Goal: Transaction & Acquisition: Purchase product/service

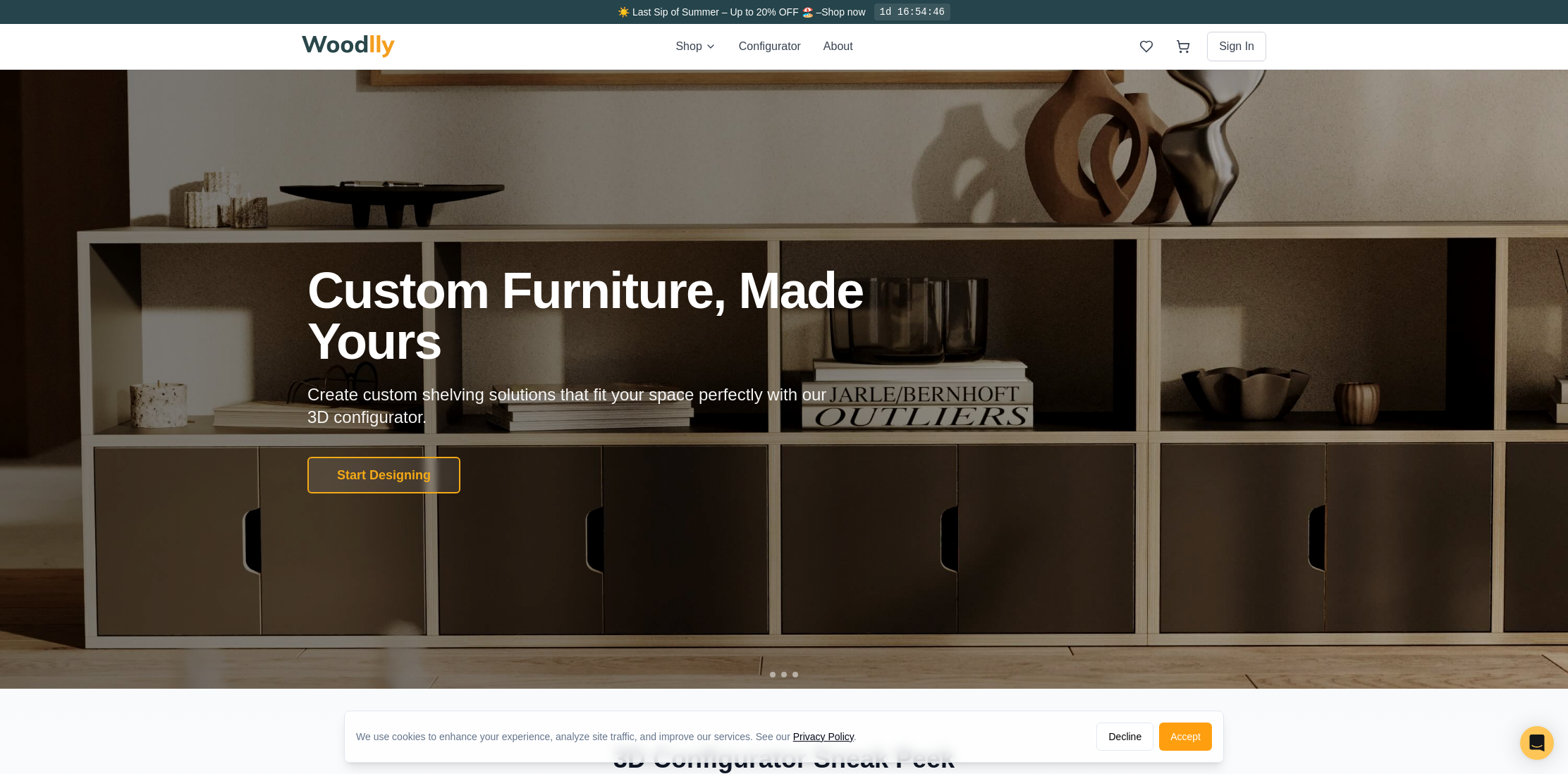
click at [690, 34] on div "Shop Configurator About Sign In" at bounding box center [783, 47] width 964 height 45
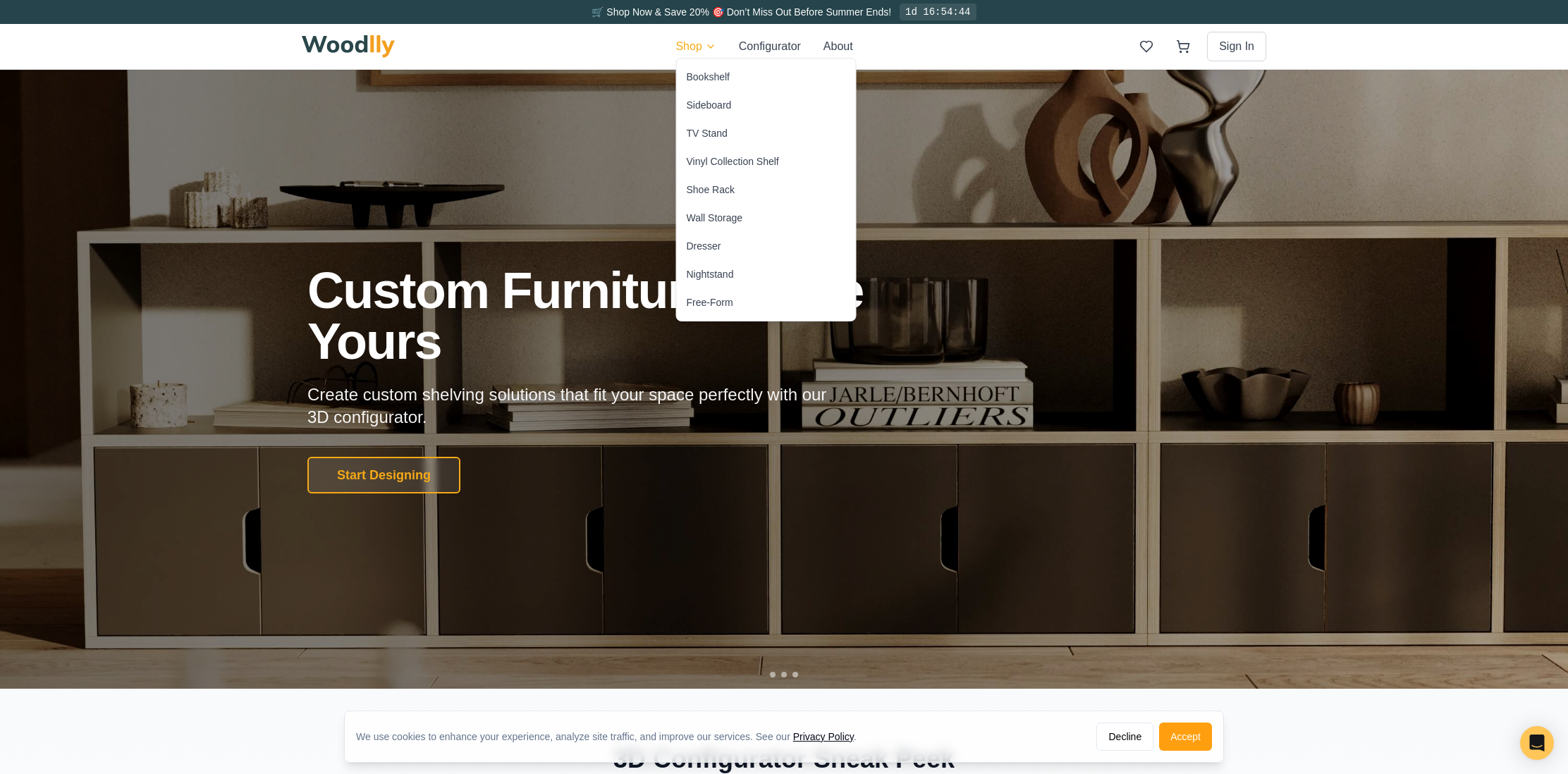
click at [720, 77] on div "Bookshelf" at bounding box center [708, 76] width 43 height 14
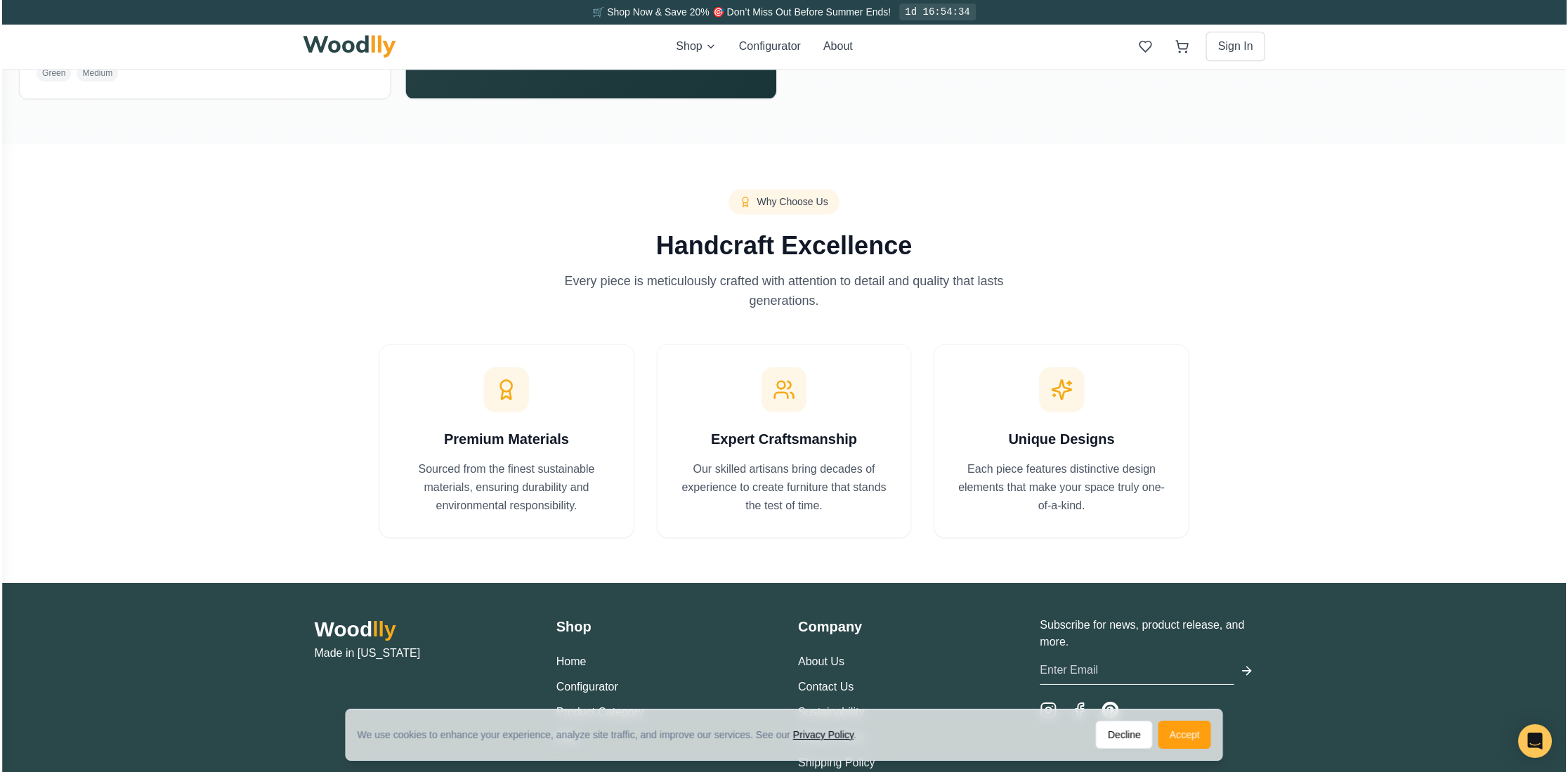
scroll to position [1839, 0]
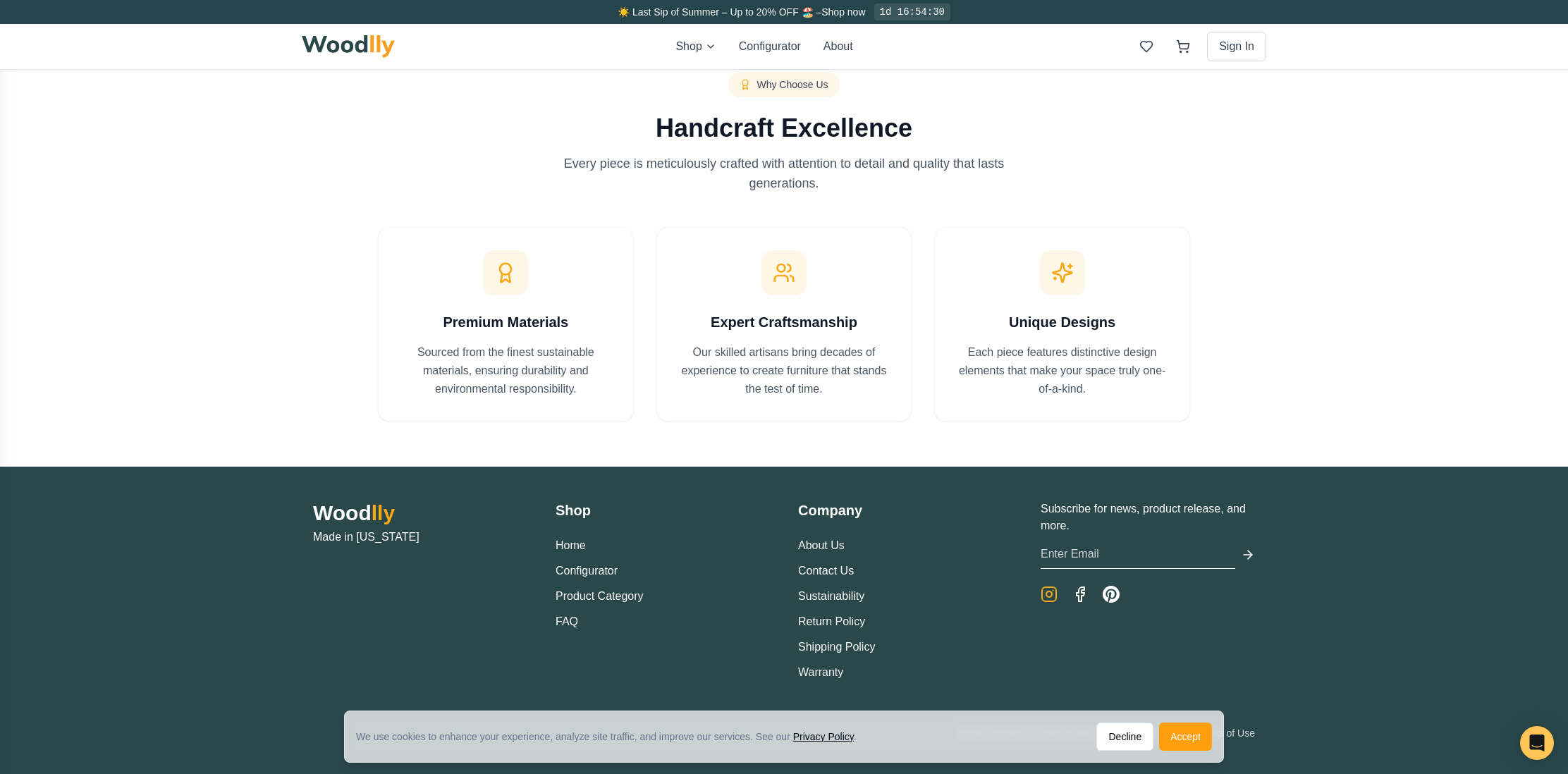
click at [1047, 594] on icon "Instagram" at bounding box center [1049, 594] width 17 height 17
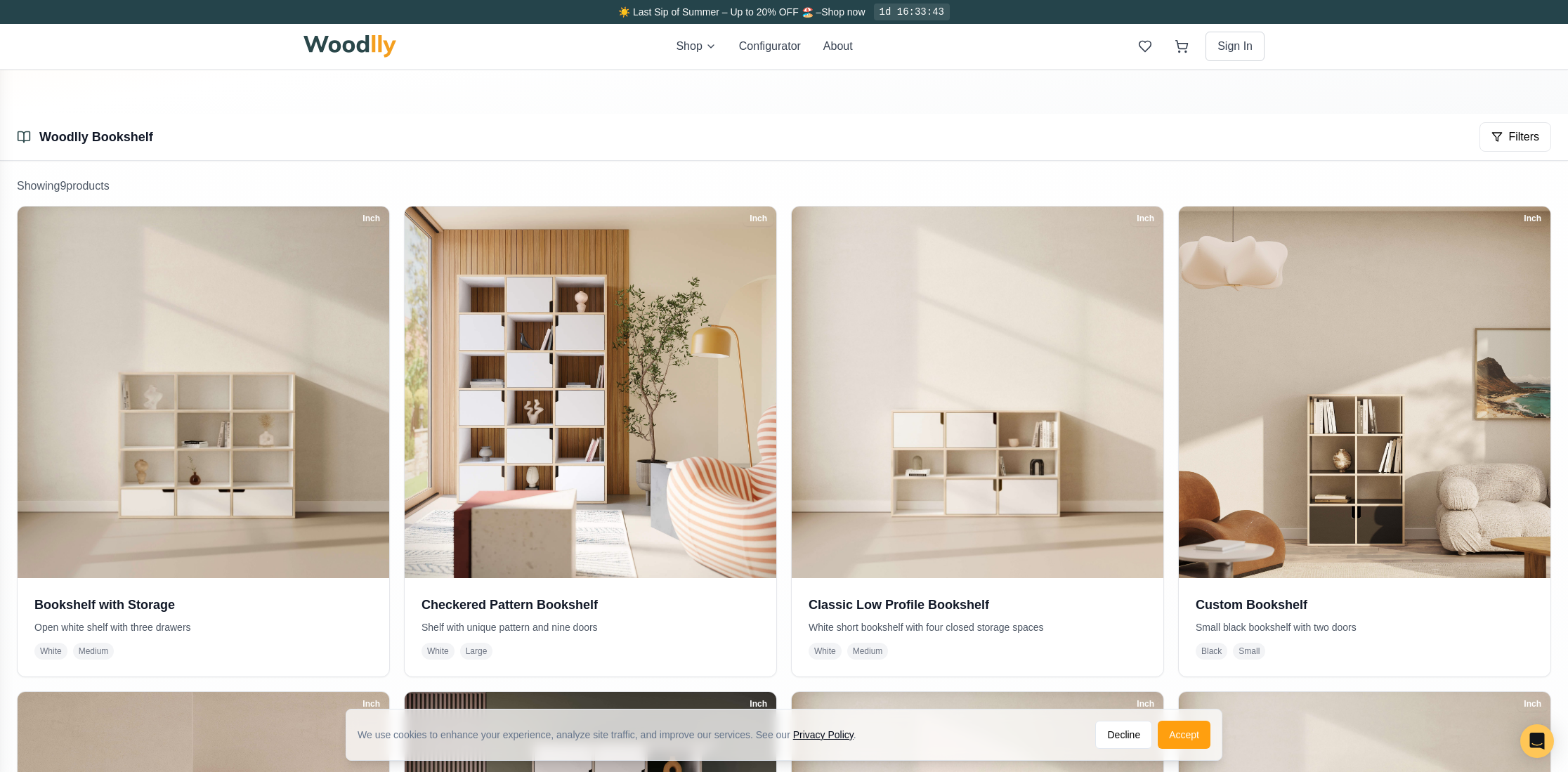
scroll to position [0, 0]
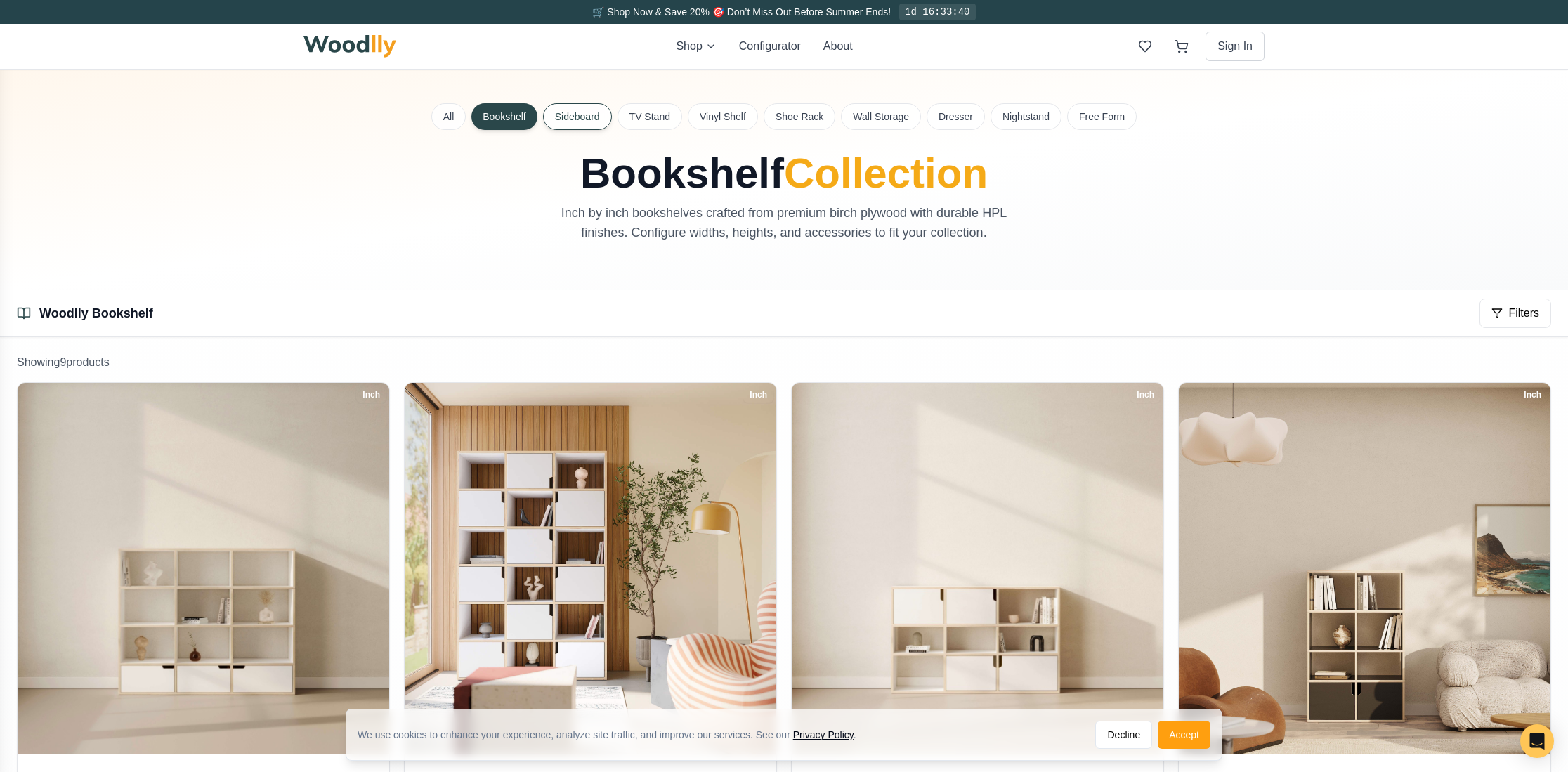
click at [583, 114] on button "Sideboard" at bounding box center [577, 117] width 68 height 27
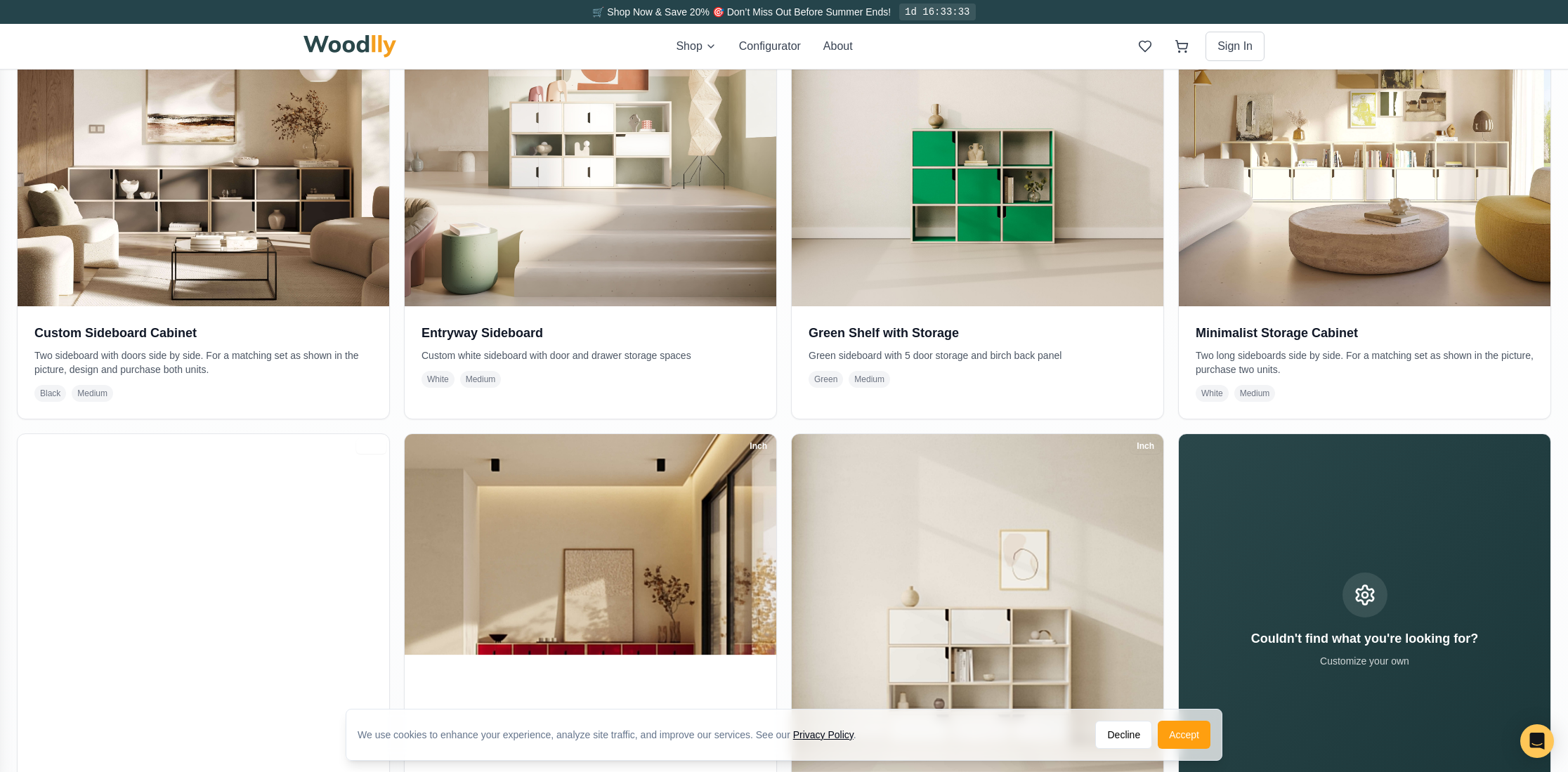
scroll to position [945, 0]
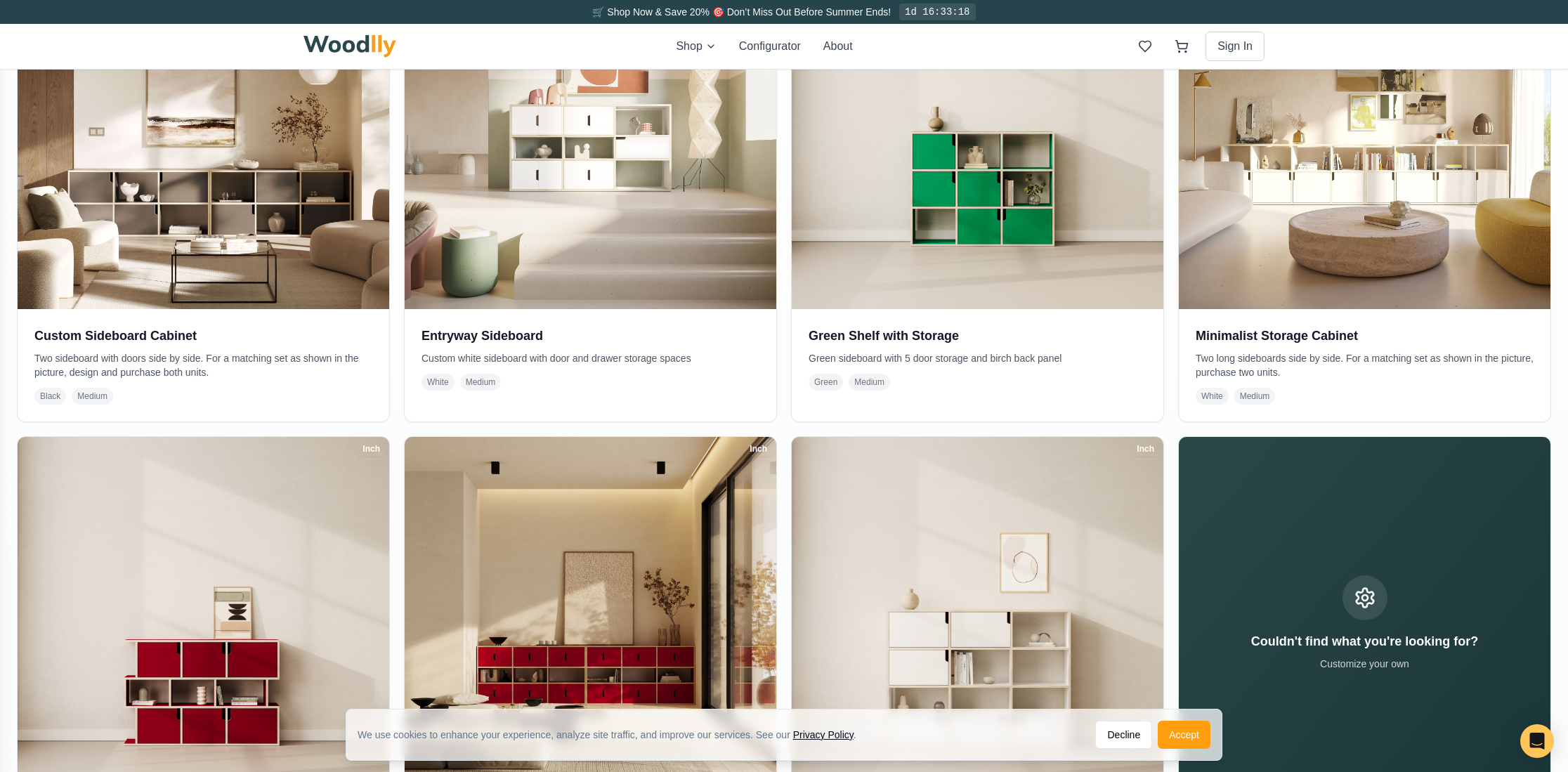
click at [1169, 432] on div "Inch Black Sideboard Two sideboard shelf side by side. This product includes on…" at bounding box center [784, 179] width 1534 height 1484
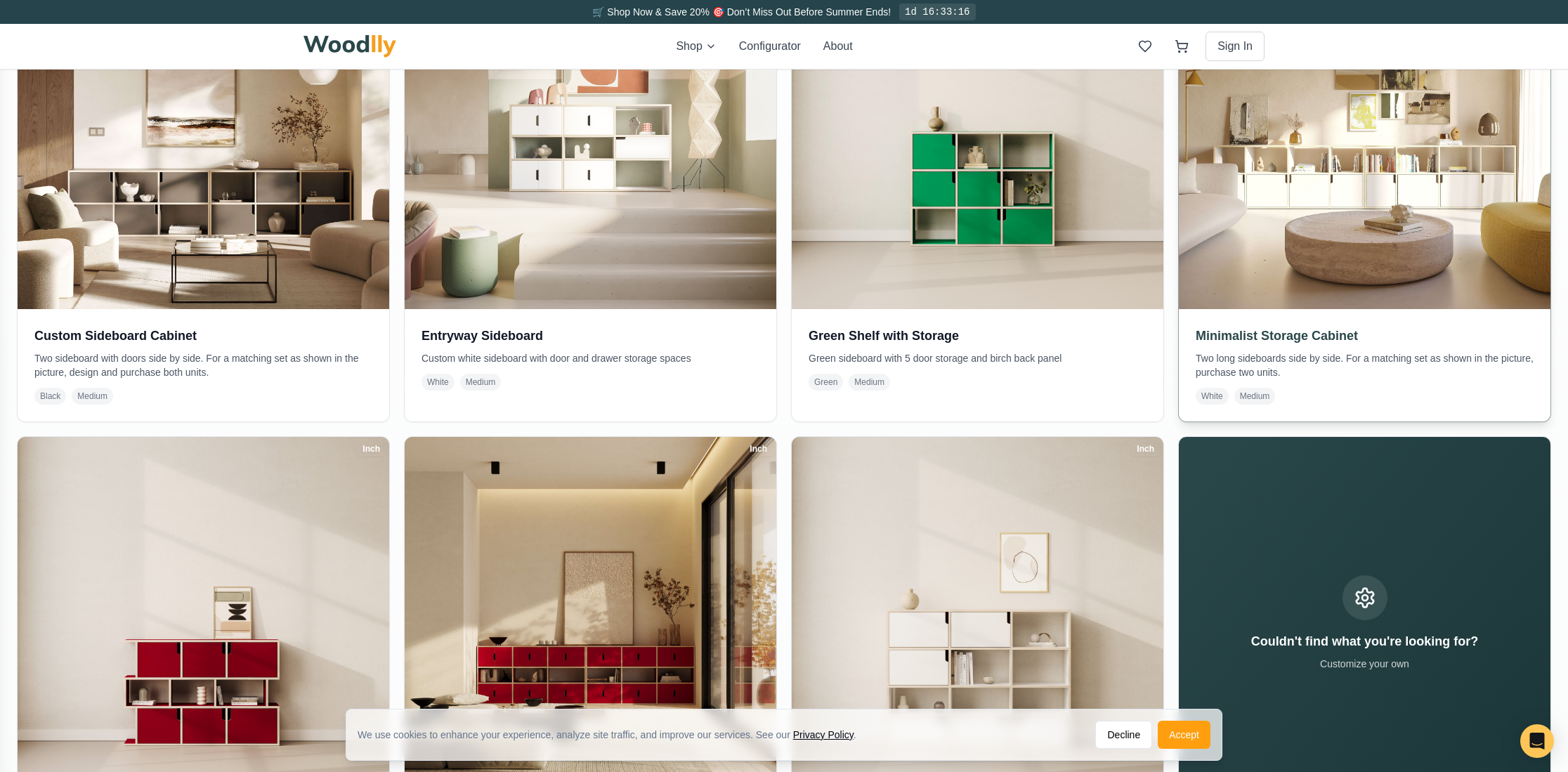
click at [1231, 375] on p "Two long sideboards side by side. For a matching set as shown in the picture, p…" at bounding box center [1364, 366] width 338 height 28
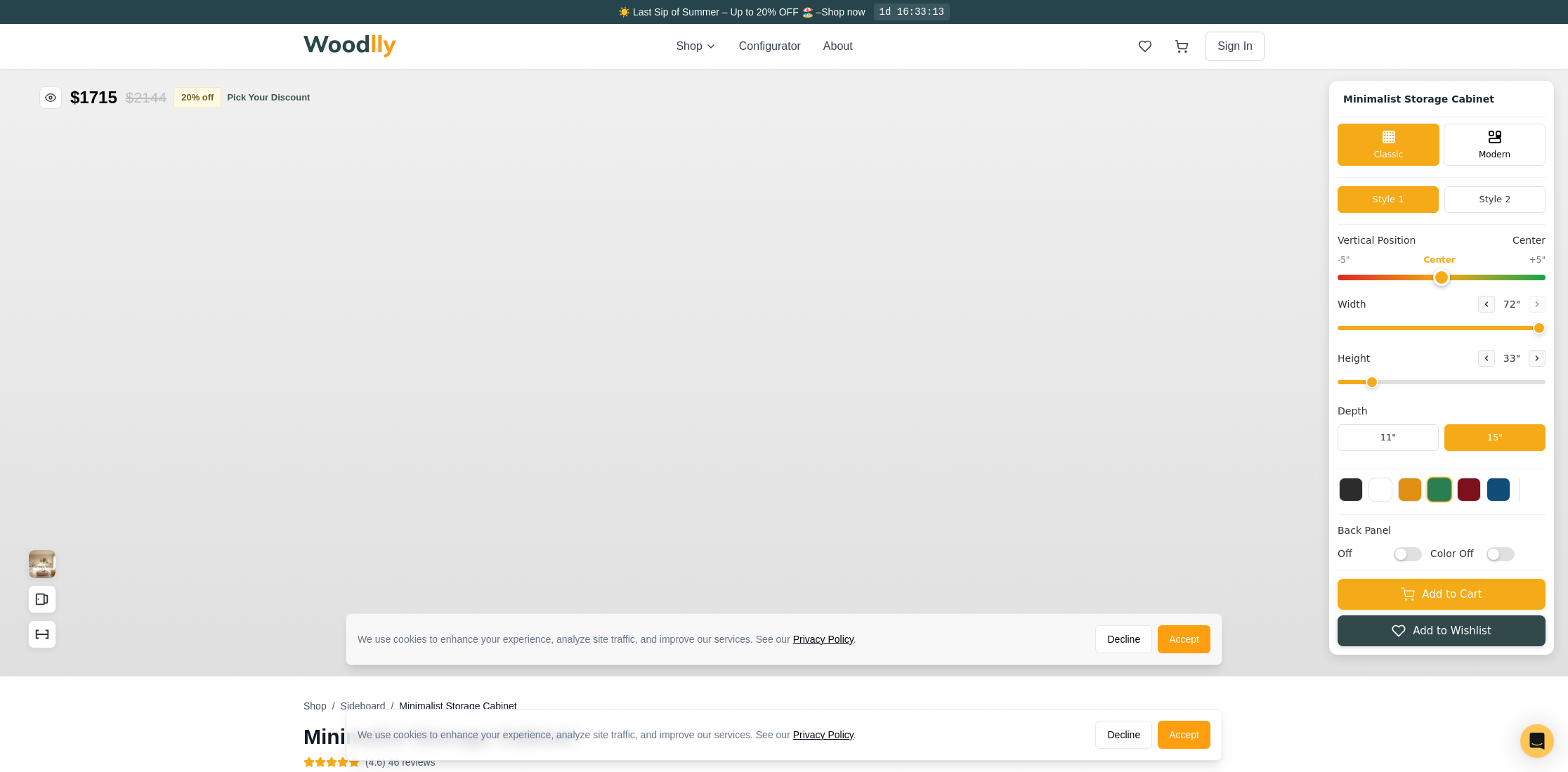
type input "72"
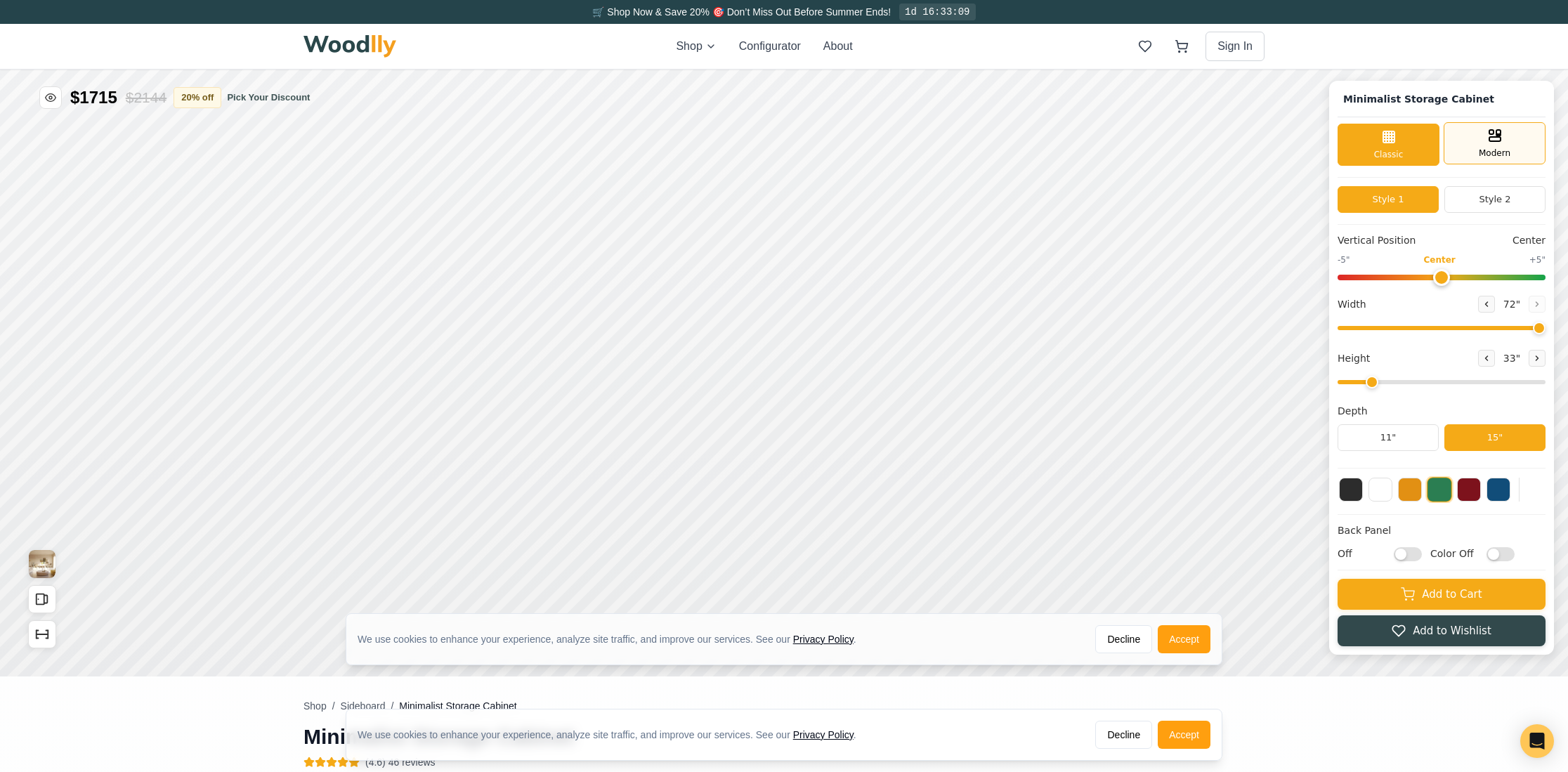
click at [1486, 143] on icon at bounding box center [1495, 135] width 17 height 17
click at [1418, 149] on div "Classic" at bounding box center [1388, 143] width 102 height 42
click at [1379, 495] on button at bounding box center [1380, 488] width 24 height 24
click at [1415, 495] on button at bounding box center [1409, 488] width 24 height 24
click at [1394, 502] on div at bounding box center [1440, 490] width 208 height 27
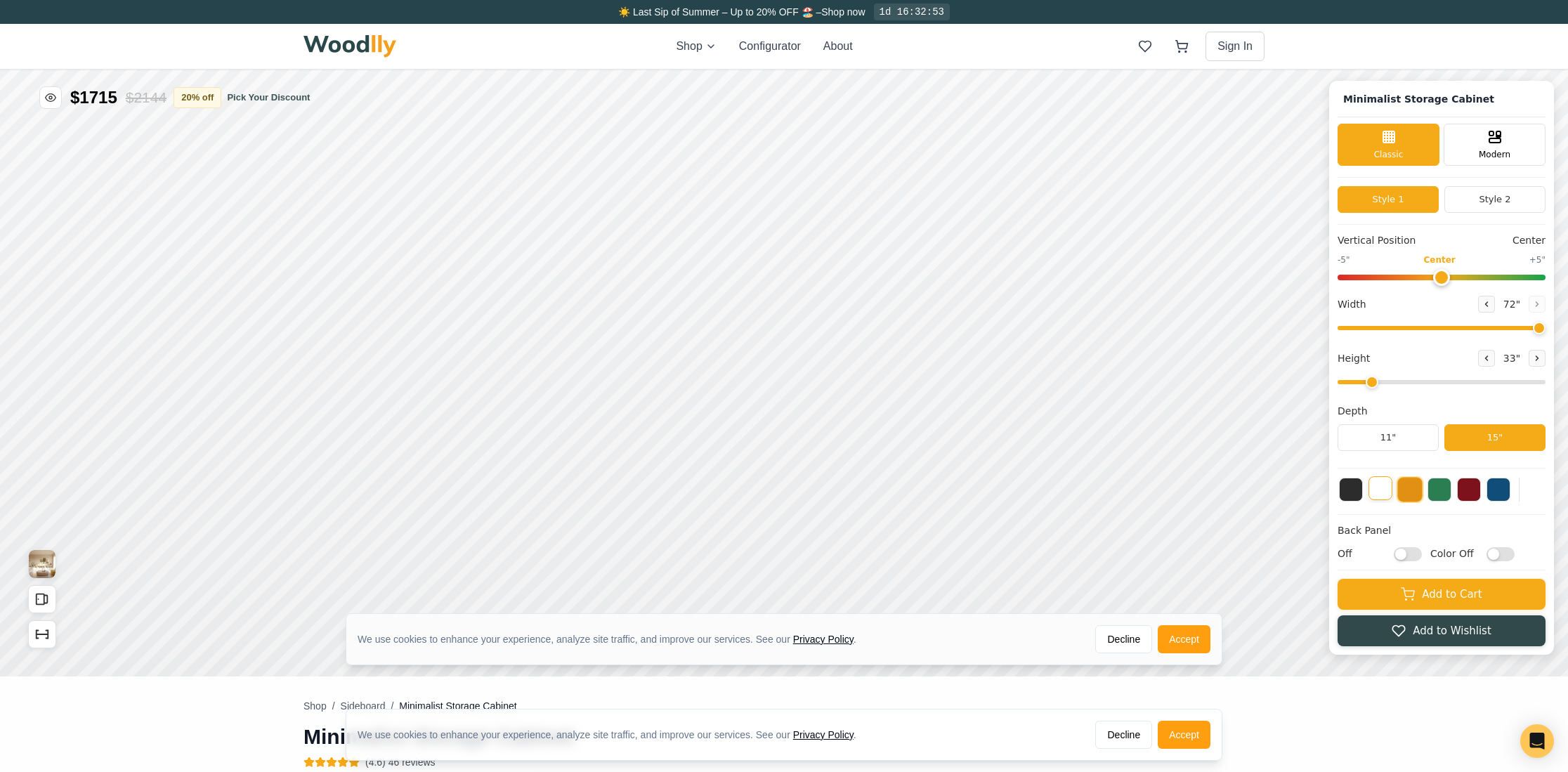
click at [1386, 492] on button at bounding box center [1380, 488] width 24 height 24
click at [1536, 363] on button at bounding box center [1536, 358] width 17 height 17
click at [1492, 363] on button at bounding box center [1486, 358] width 17 height 17
type input "2"
click at [1113, 743] on button "Decline" at bounding box center [1123, 735] width 57 height 28
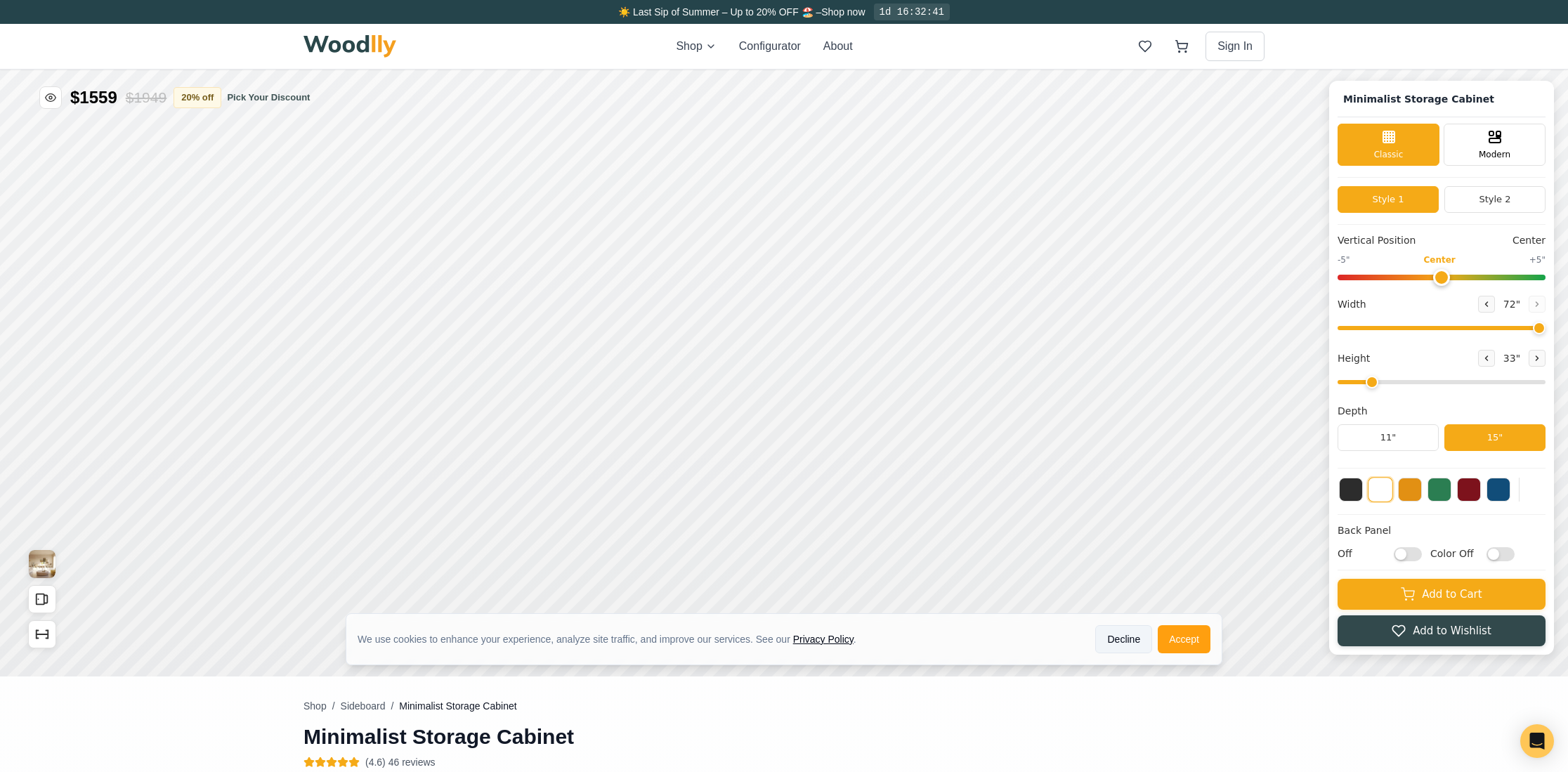
click at [1116, 645] on button "Decline" at bounding box center [1123, 639] width 57 height 28
click at [1488, 303] on icon at bounding box center [1486, 304] width 8 height 8
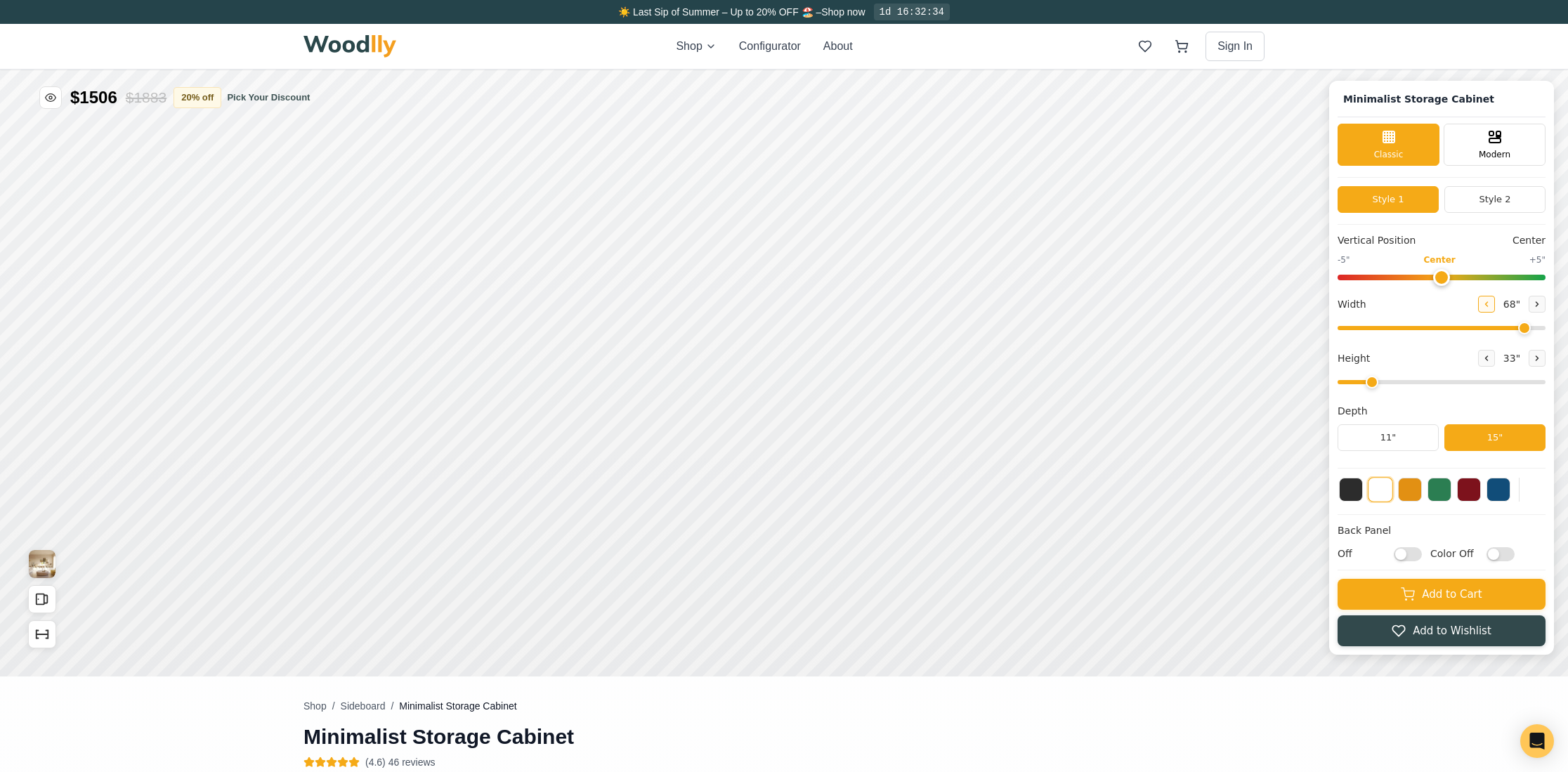
click at [1488, 303] on icon at bounding box center [1486, 304] width 8 height 8
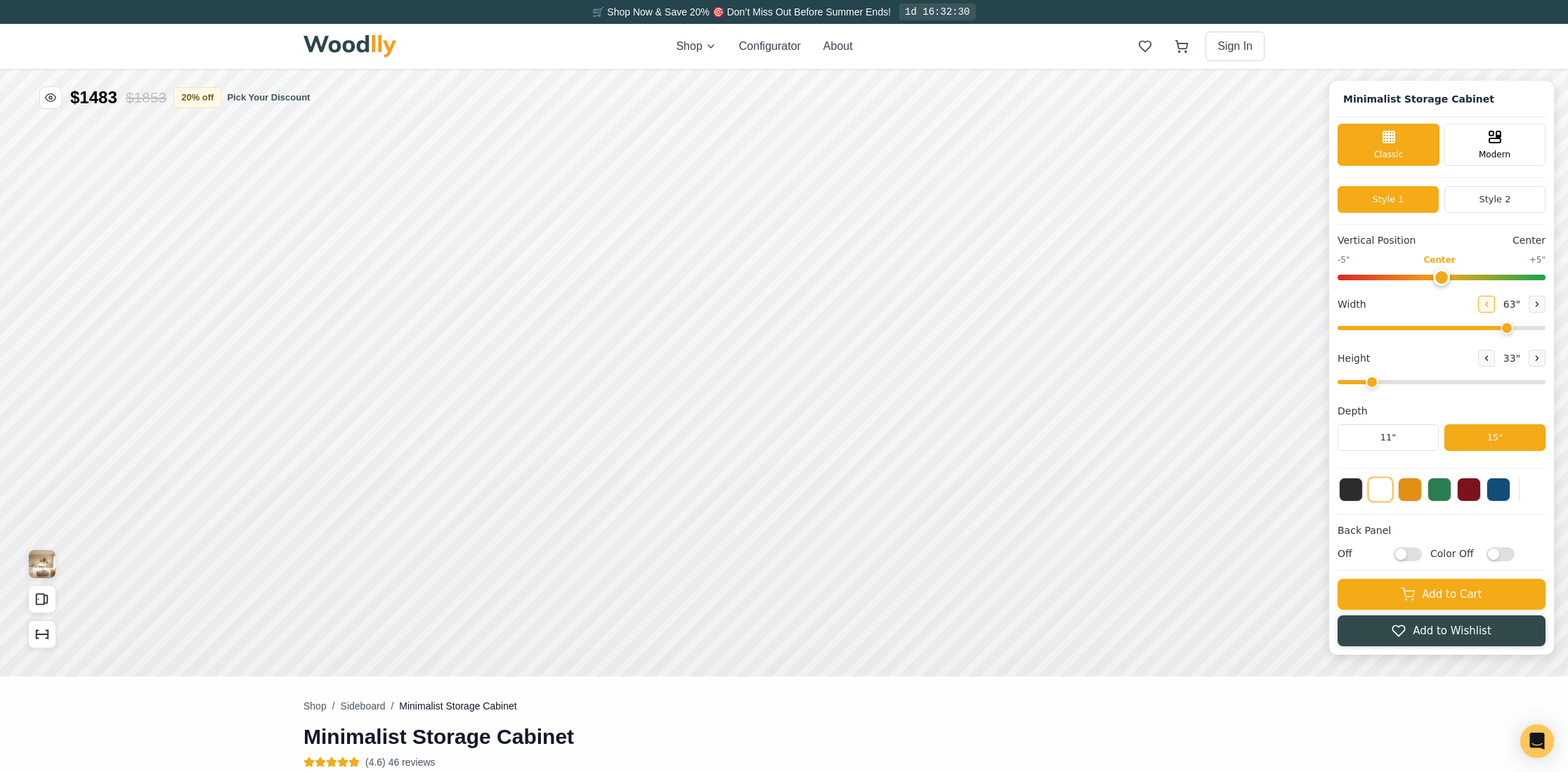
click at [1488, 302] on icon at bounding box center [1486, 304] width 8 height 8
click at [1488, 301] on icon at bounding box center [1486, 304] width 8 height 8
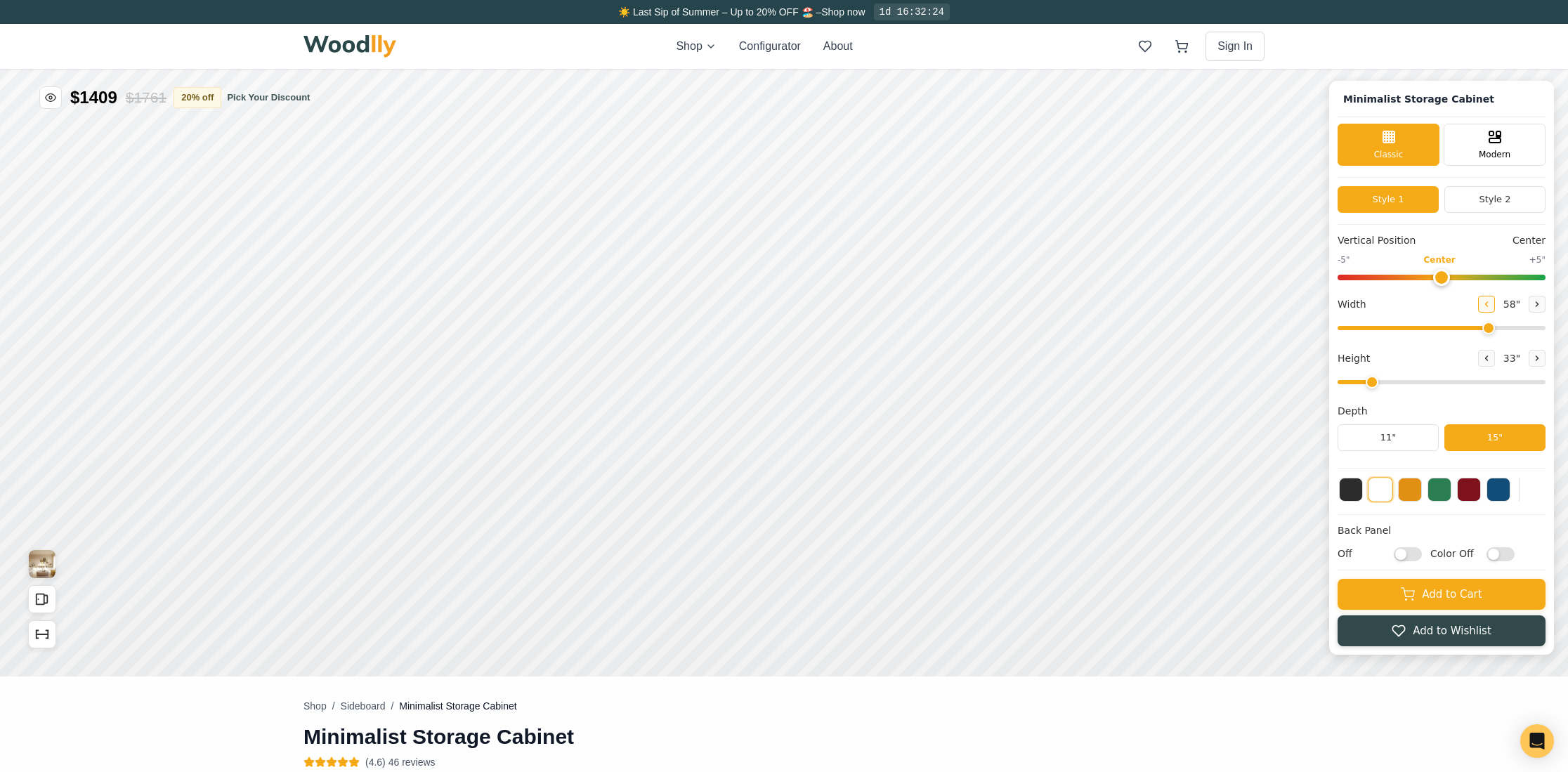
click at [1488, 300] on icon at bounding box center [1486, 304] width 8 height 8
type input "56"
click at [1420, 446] on button "11"" at bounding box center [1387, 437] width 101 height 27
